Goal: Information Seeking & Learning: Find specific page/section

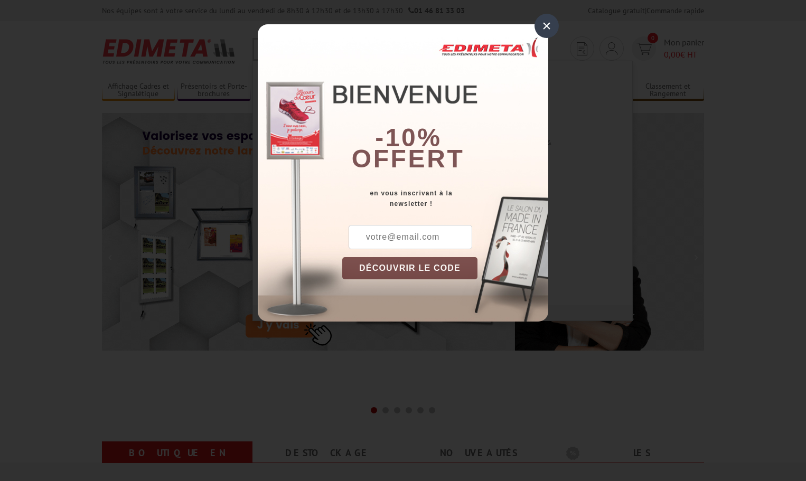
type input "GRIL"
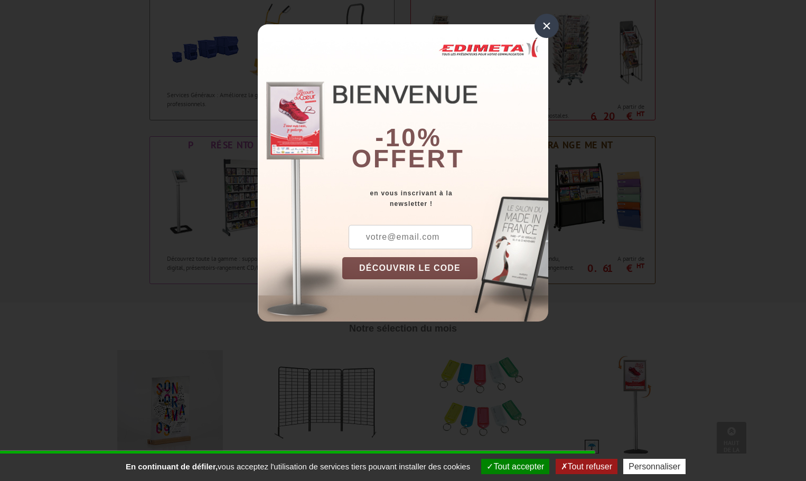
scroll to position [842, 0]
drag, startPoint x: 547, startPoint y: 27, endPoint x: 530, endPoint y: 87, distance: 62.0
click at [546, 28] on div "×" at bounding box center [547, 26] width 24 height 24
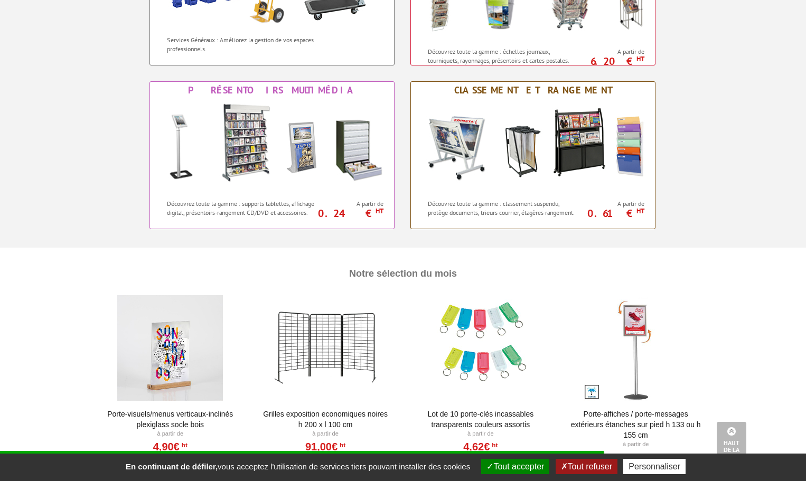
scroll to position [1000, 0]
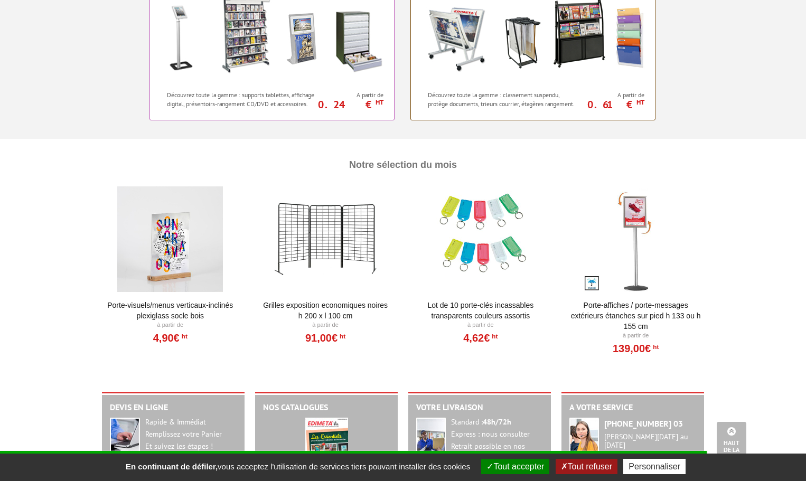
click at [326, 237] on div at bounding box center [325, 239] width 130 height 106
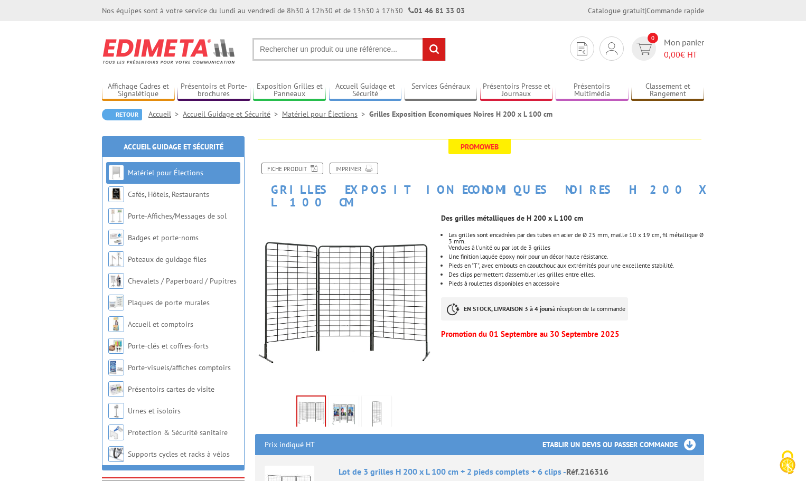
click at [350, 49] on input "text" at bounding box center [348, 49] width 193 height 23
type input "GRILLE EXPOSITION"
click at [423, 38] on input "rechercher" at bounding box center [434, 49] width 23 height 23
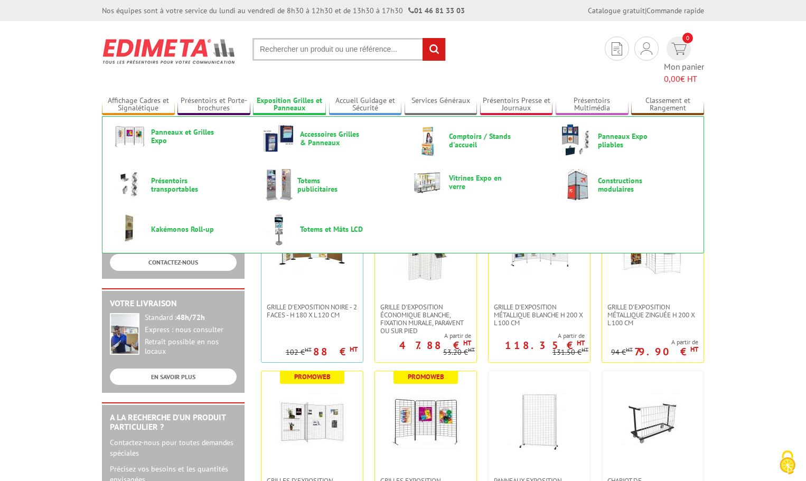
click at [288, 96] on link "Exposition Grilles et Panneaux" at bounding box center [289, 104] width 73 height 17
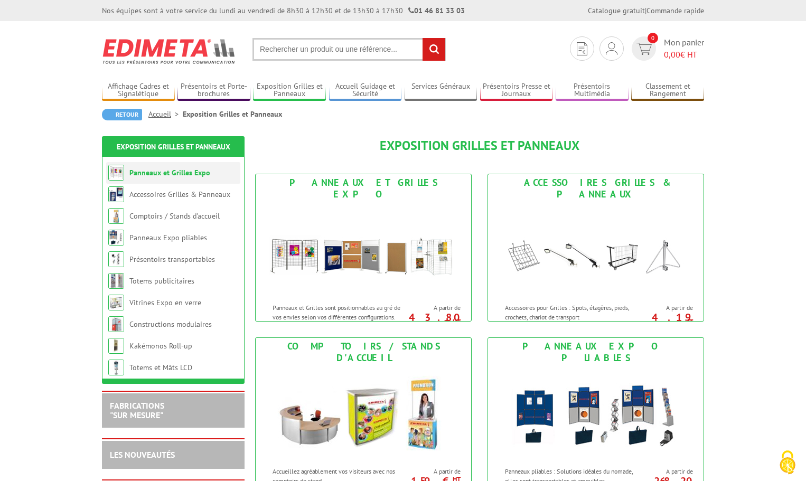
click at [182, 175] on link "Panneaux et Grilles Expo" at bounding box center [169, 173] width 81 height 10
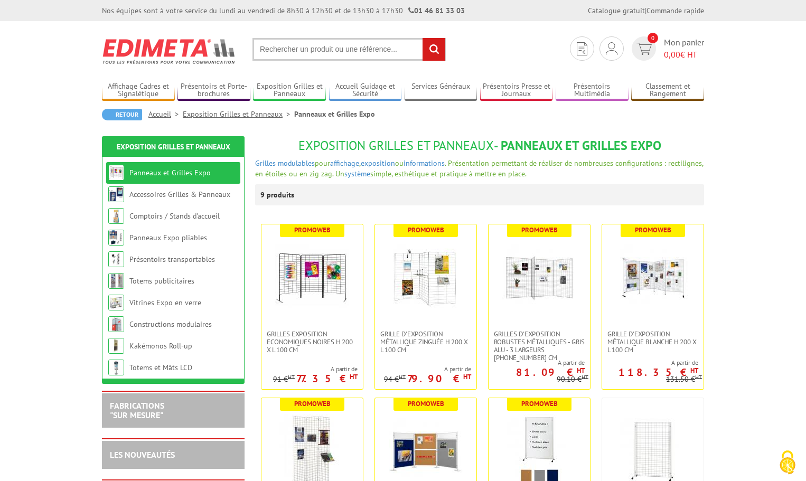
click at [371, 51] on input "text" at bounding box center [348, 49] width 193 height 23
type input "PINCE D AFFICHAGE"
click at [423, 38] on input "rechercher" at bounding box center [434, 49] width 23 height 23
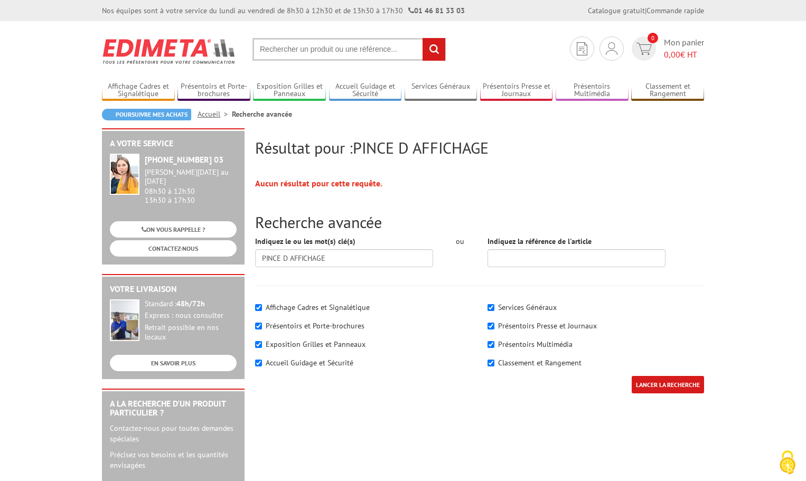
click at [372, 47] on input "text" at bounding box center [348, 49] width 193 height 23
click at [338, 48] on input "text" at bounding box center [348, 49] width 193 height 23
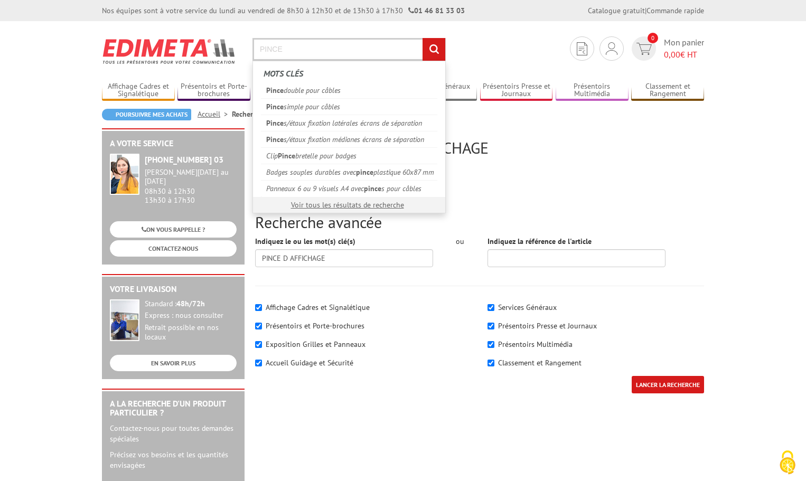
type input "PINCE"
click at [423, 38] on input "rechercher" at bounding box center [434, 49] width 23 height 23
